Goal: Task Accomplishment & Management: Manage account settings

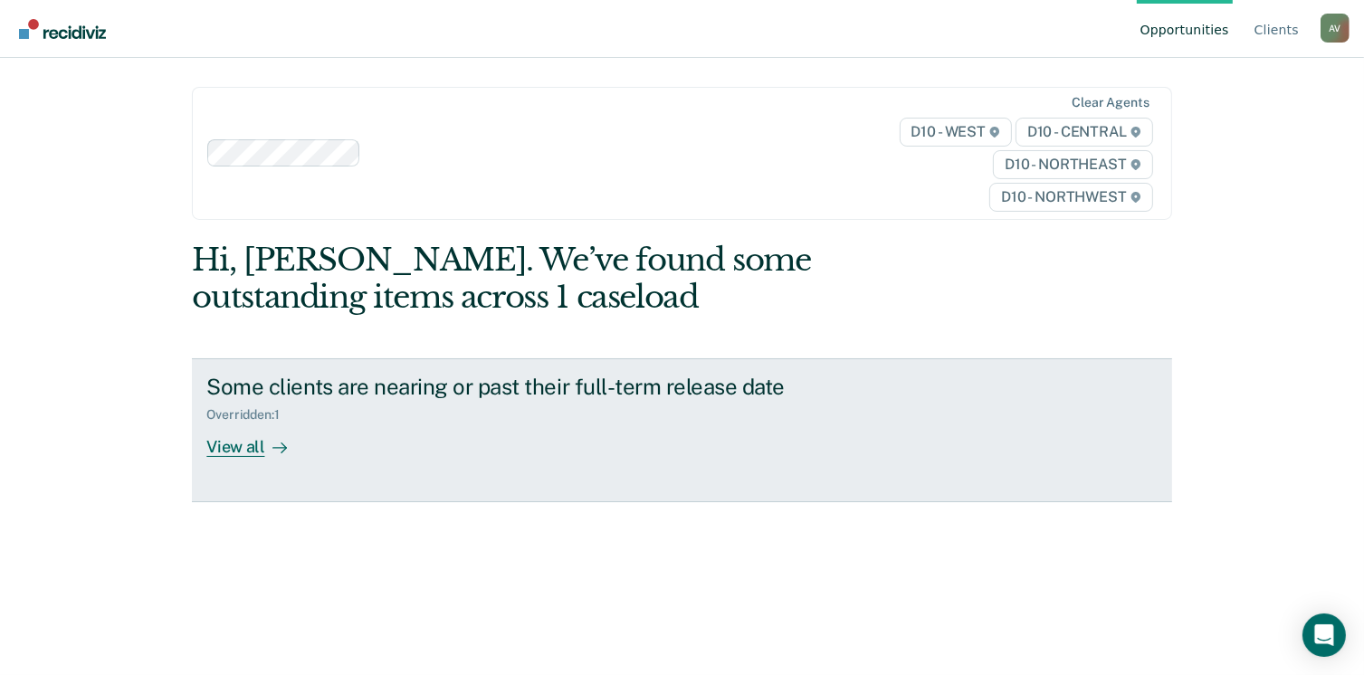
click at [235, 442] on div "View all" at bounding box center [256, 440] width 101 height 35
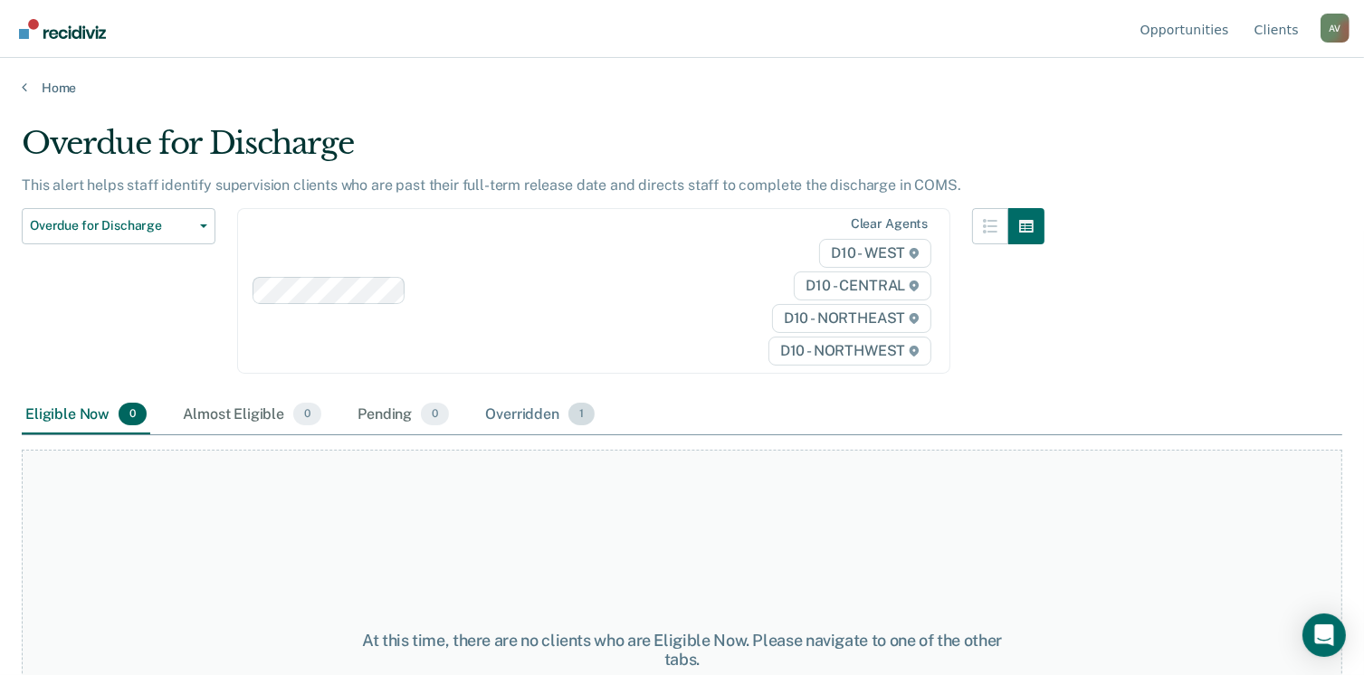
click at [507, 414] on div "Overridden 1" at bounding box center [540, 416] width 117 height 40
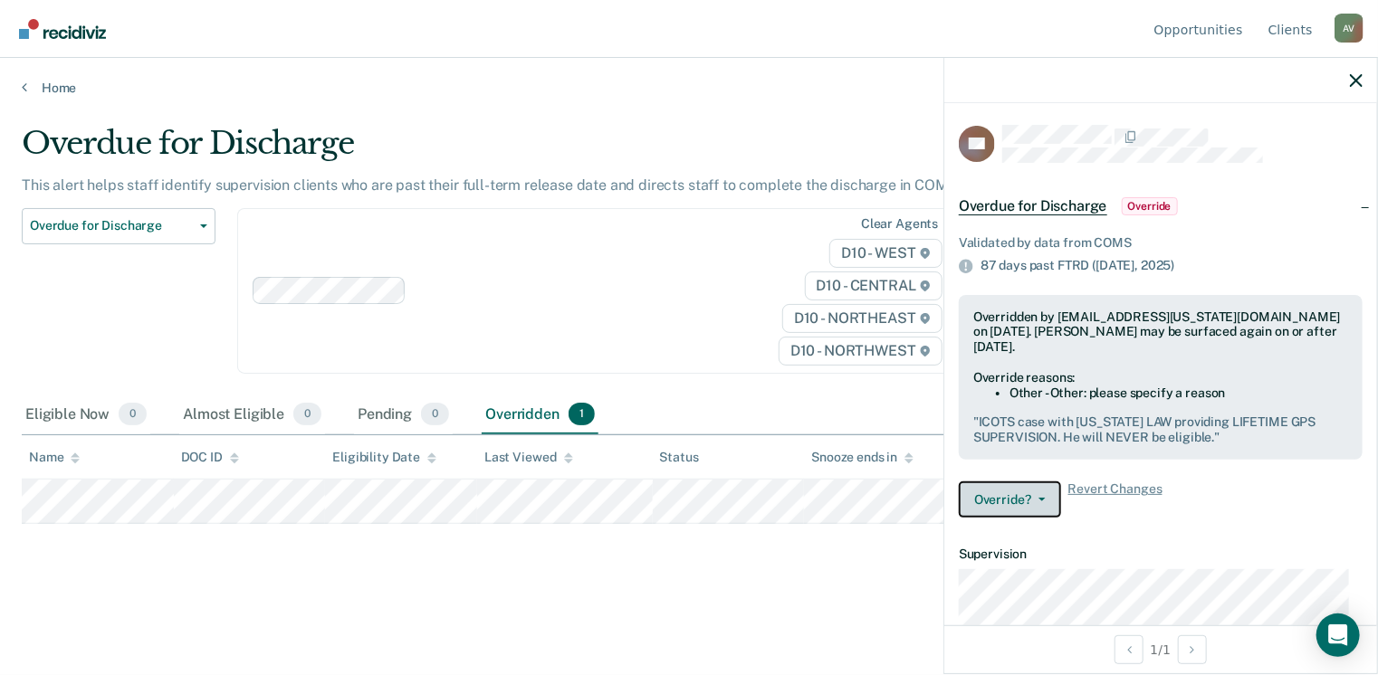
click at [999, 495] on button "Override?" at bounding box center [1010, 500] width 102 height 36
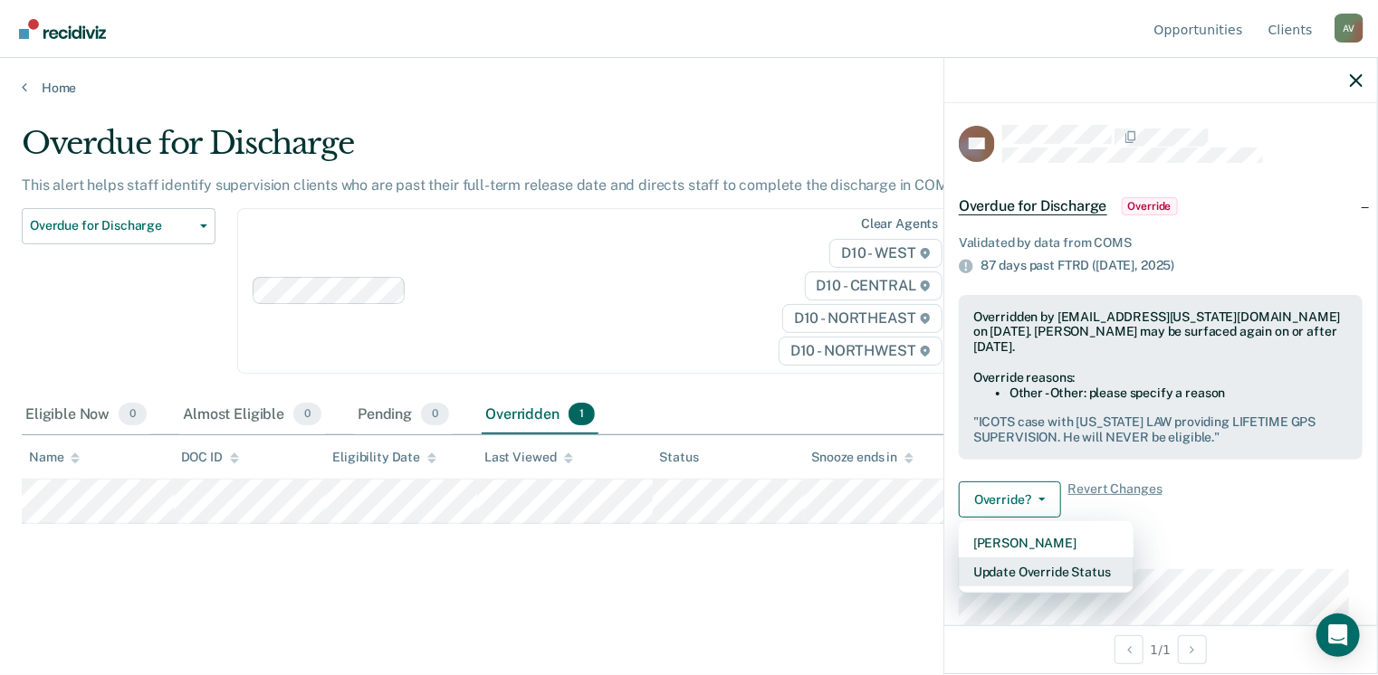
click at [1042, 574] on button "Update Override Status" at bounding box center [1046, 572] width 175 height 29
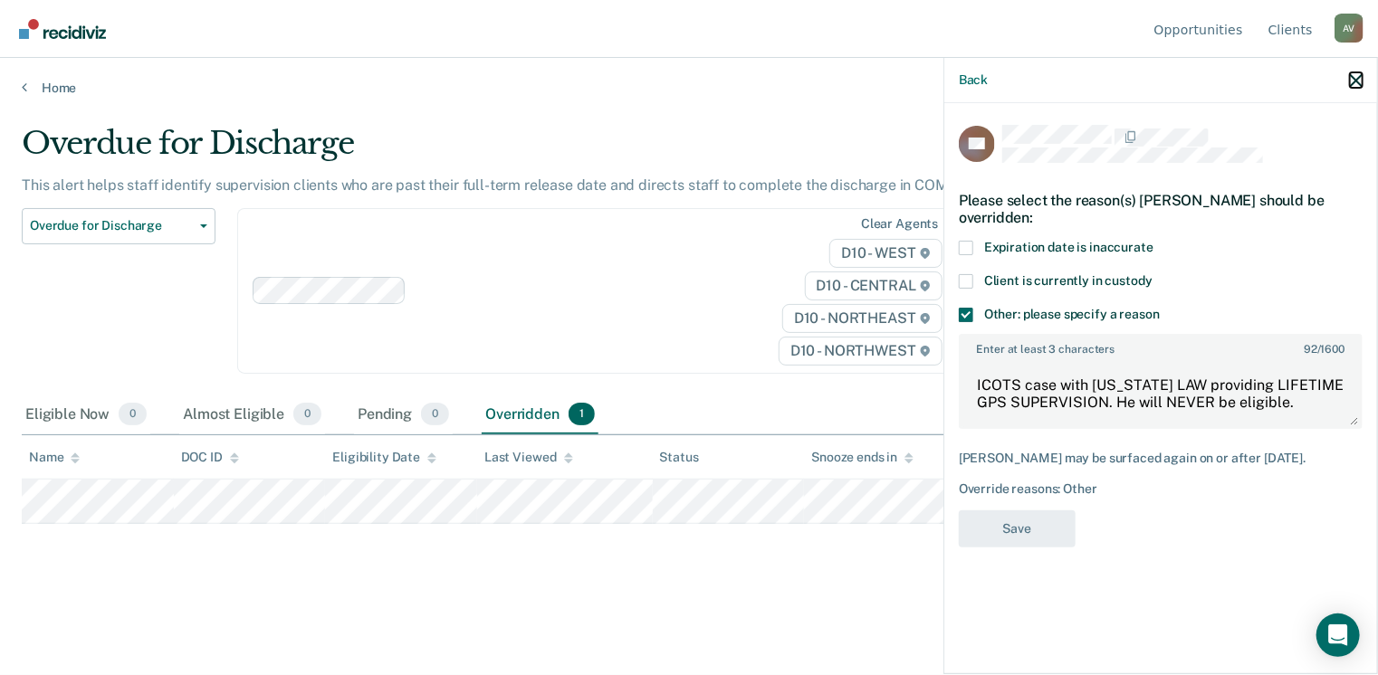
click at [1357, 76] on icon "button" at bounding box center [1356, 80] width 13 height 13
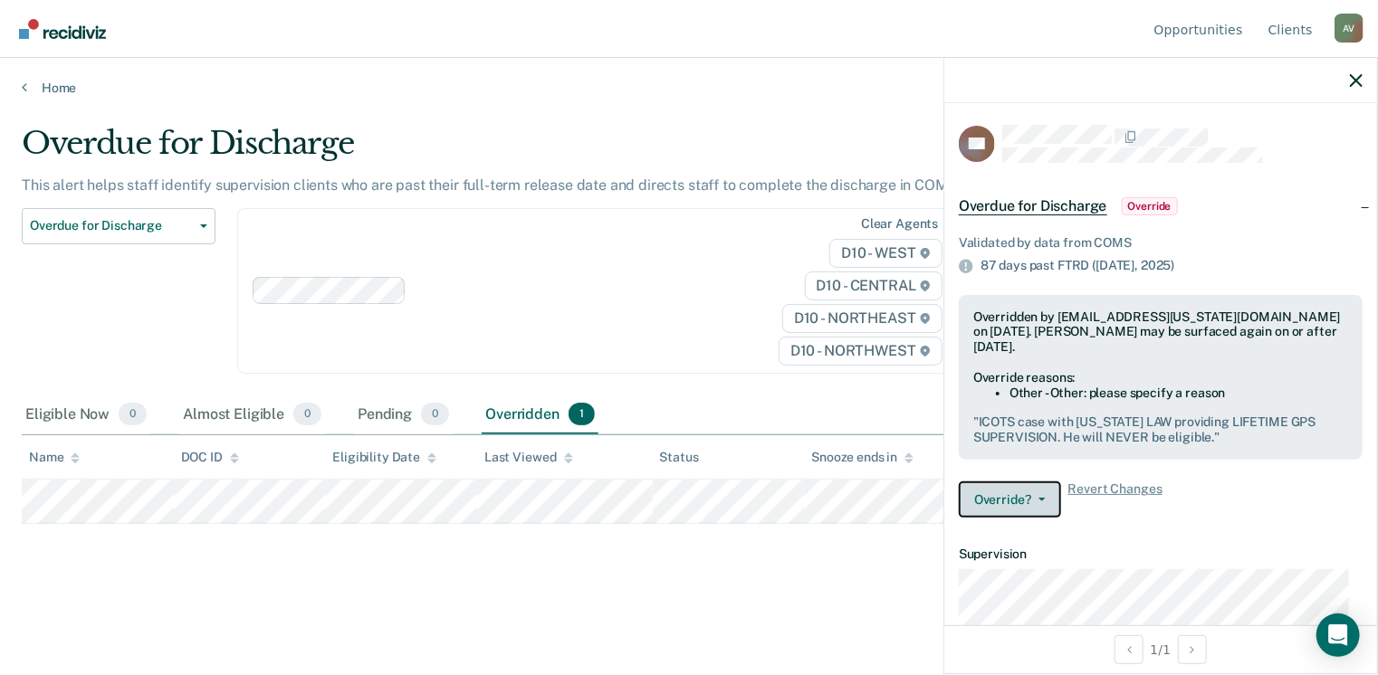
click at [1031, 498] on span "button" at bounding box center [1038, 500] width 14 height 4
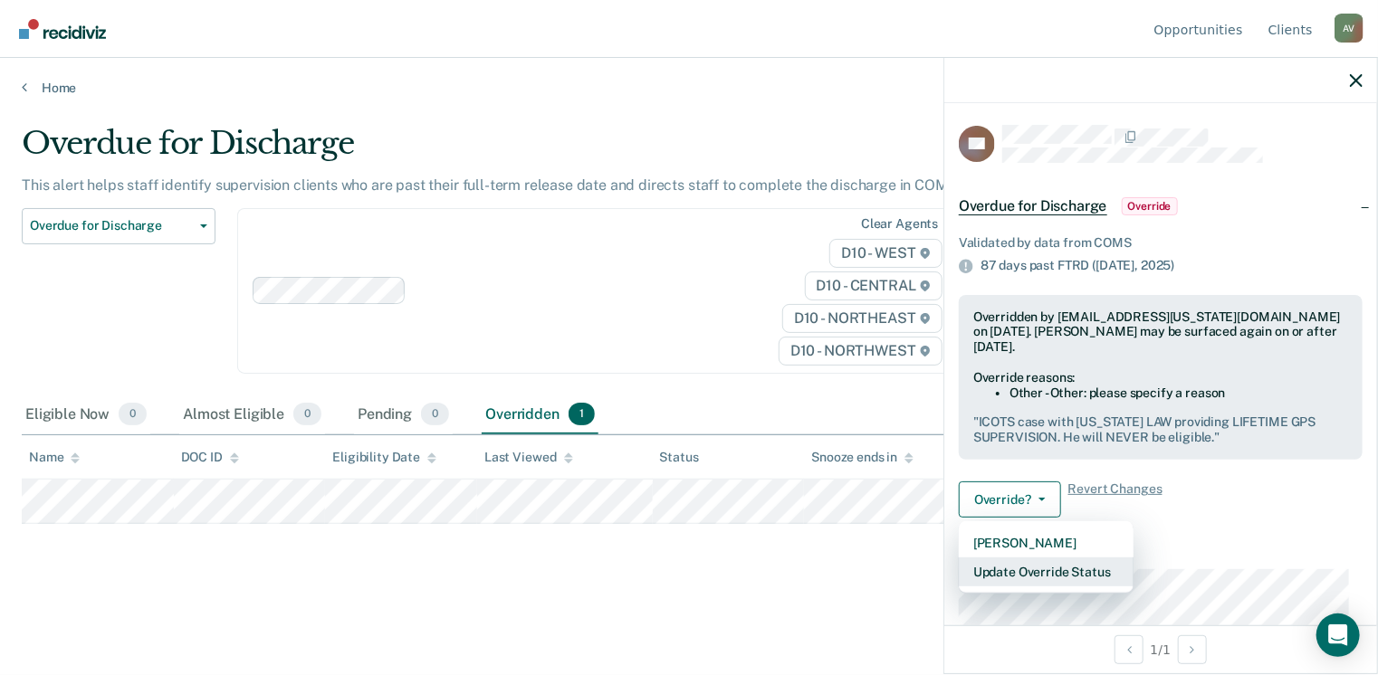
click at [1027, 569] on button "Update Override Status" at bounding box center [1046, 572] width 175 height 29
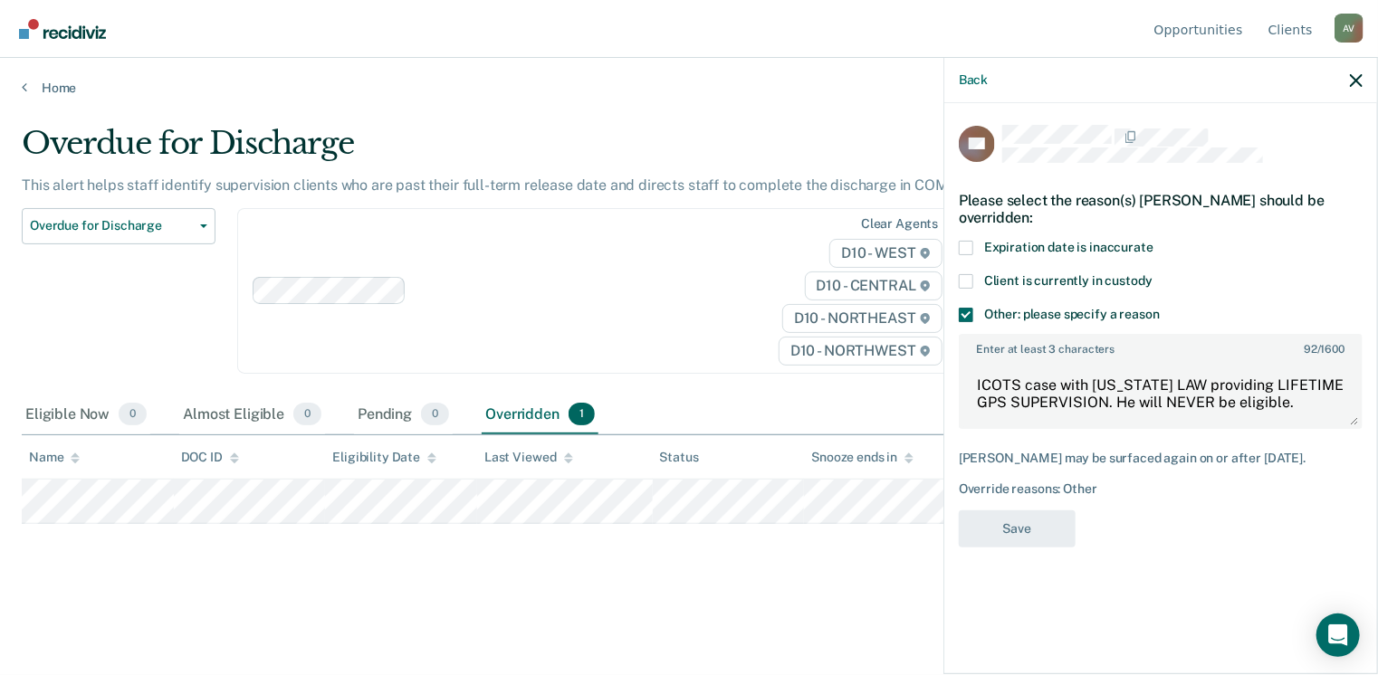
click at [959, 309] on span at bounding box center [966, 315] width 14 height 14
click at [1160, 308] on input "Other: please specify a reason" at bounding box center [1160, 308] width 0 height 0
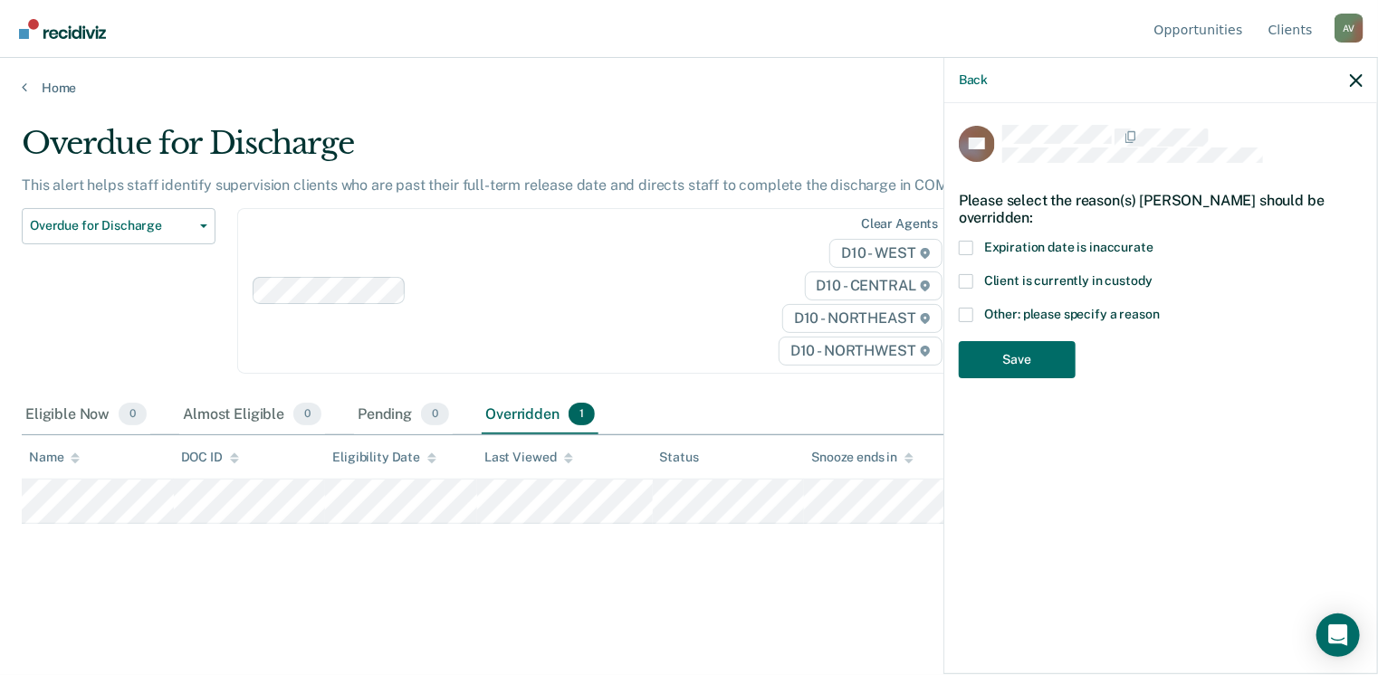
click at [962, 309] on span at bounding box center [966, 315] width 14 height 14
click at [1160, 308] on input "Other: please specify a reason" at bounding box center [1160, 308] width 0 height 0
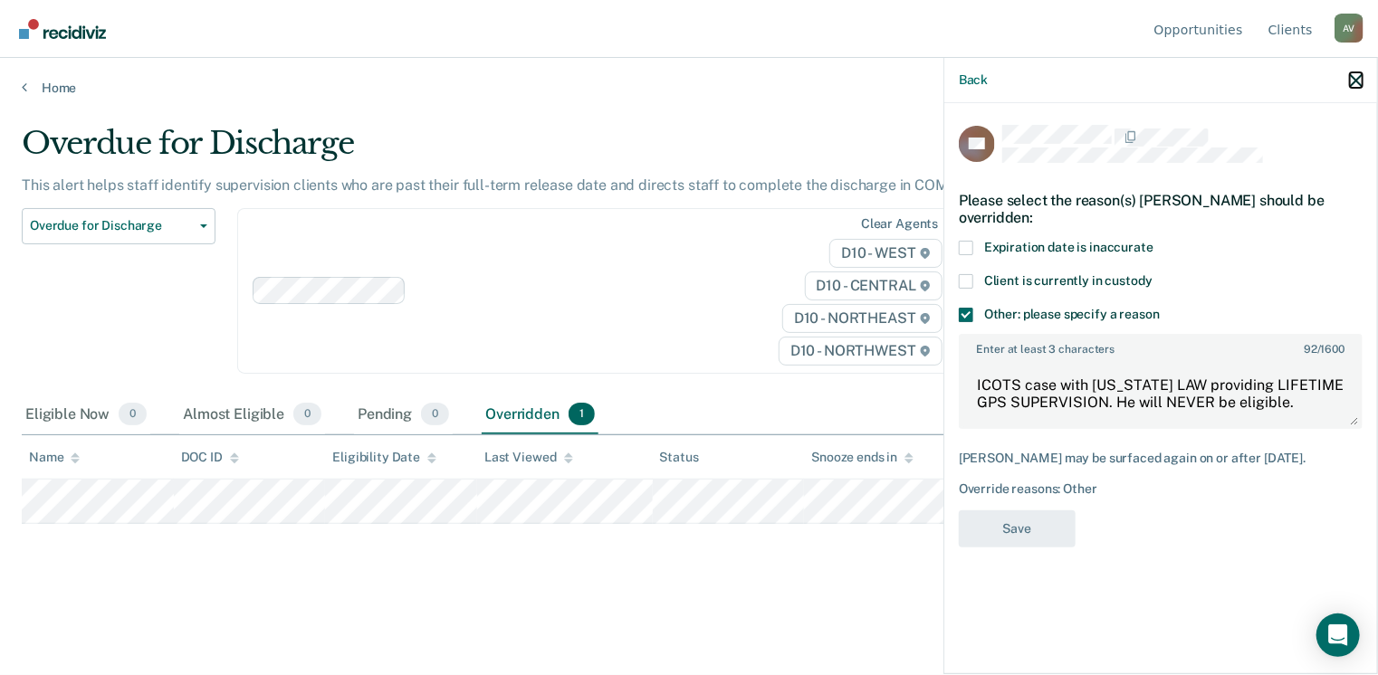
click at [1360, 81] on icon "button" at bounding box center [1356, 80] width 13 height 13
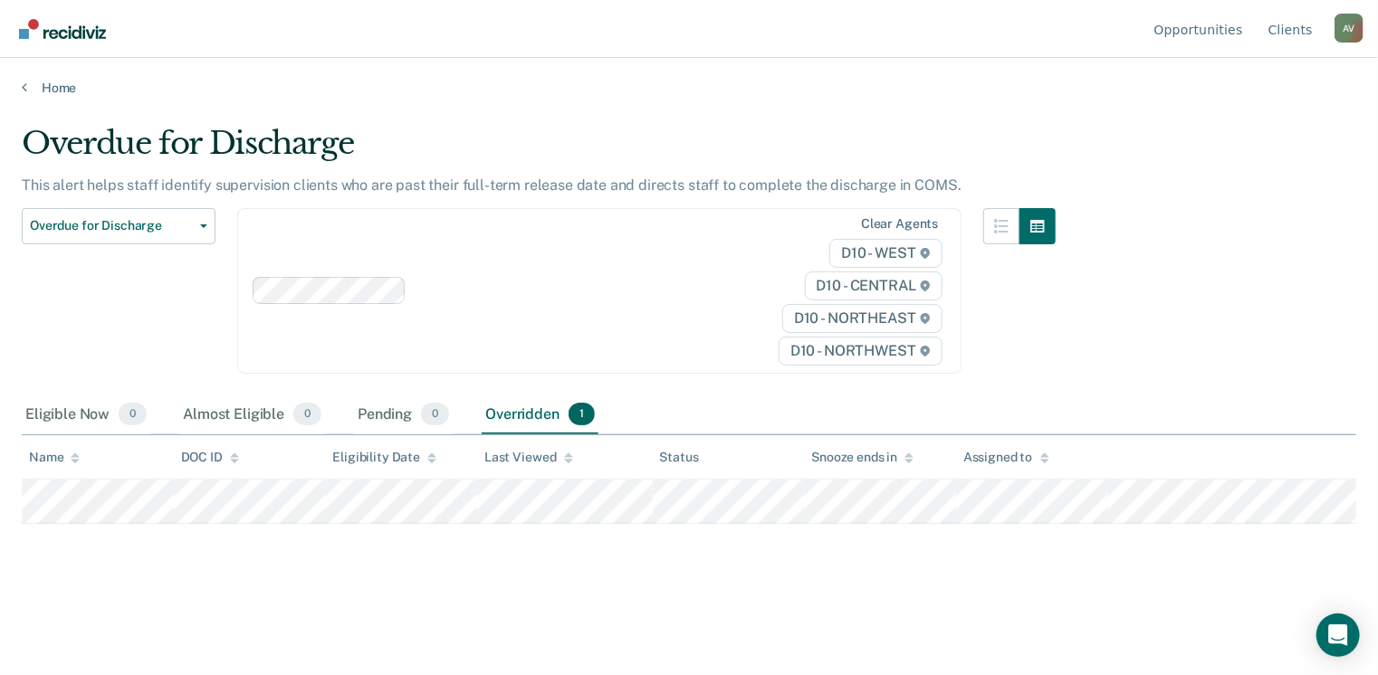
click at [1353, 35] on div "A V" at bounding box center [1348, 28] width 29 height 29
click at [1252, 148] on link "Log Out" at bounding box center [1275, 142] width 117 height 15
